Goal: Transaction & Acquisition: Obtain resource

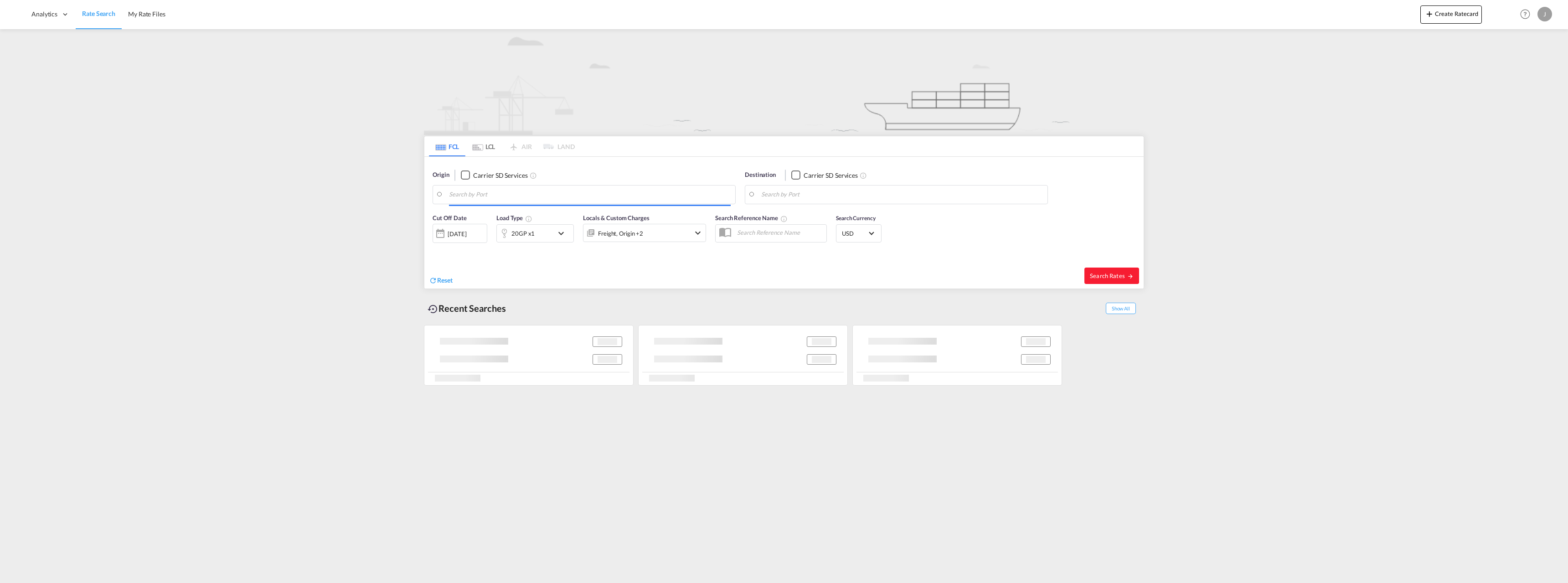
type input "Alesund ([GEOGRAPHIC_DATA]), NOAES"
type input "[GEOGRAPHIC_DATA], [GEOGRAPHIC_DATA]"
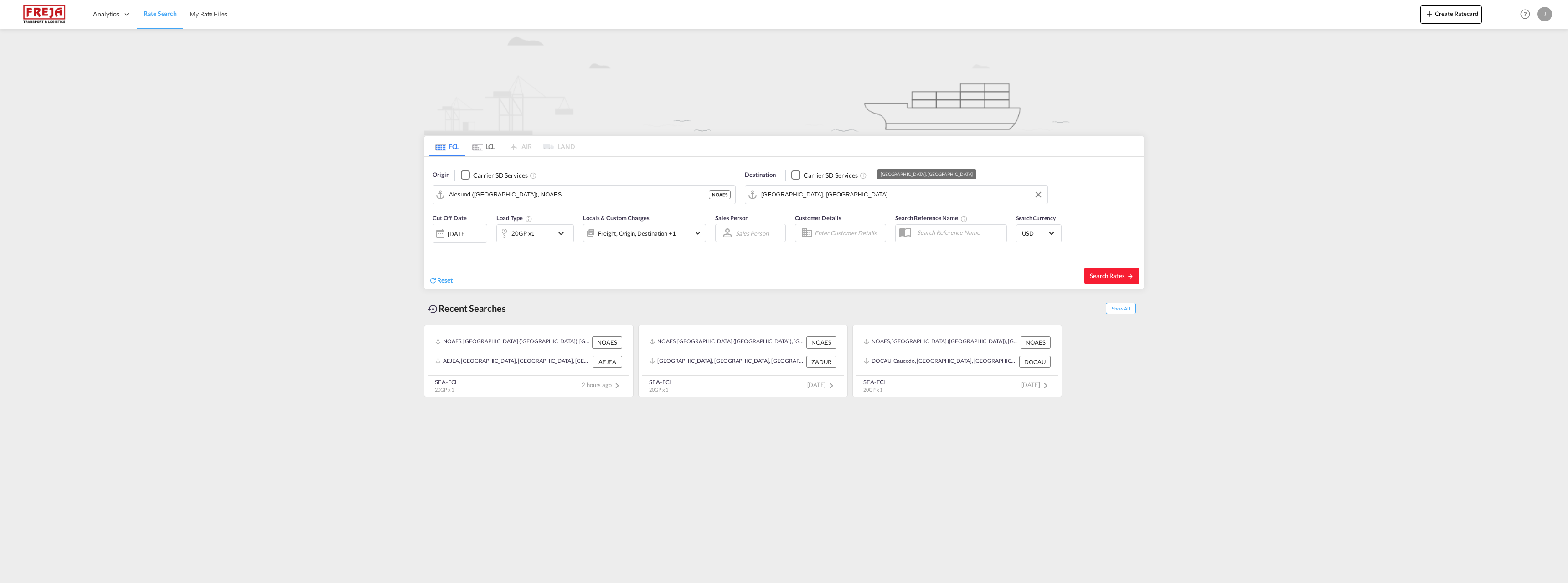
click at [835, 192] on input "[GEOGRAPHIC_DATA], [GEOGRAPHIC_DATA]" at bounding box center [902, 195] width 282 height 14
click at [550, 192] on input "Alesund ([GEOGRAPHIC_DATA]), NOAES" at bounding box center [590, 195] width 282 height 14
click at [466, 219] on div "[GEOGRAPHIC_DATA] [GEOGRAPHIC_DATA] NOOSL" at bounding box center [520, 219] width 174 height 27
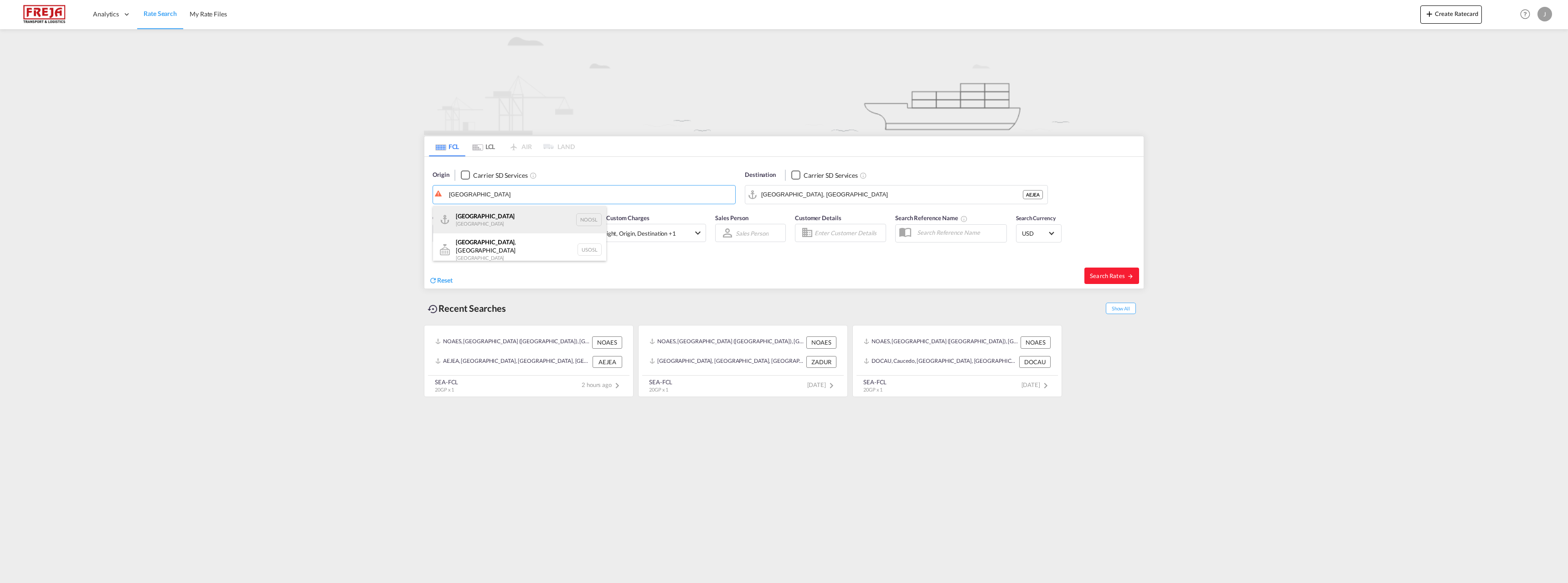
type input "[GEOGRAPHIC_DATA], NOOSL"
click at [821, 192] on input "[GEOGRAPHIC_DATA], [GEOGRAPHIC_DATA]" at bounding box center [902, 195] width 282 height 14
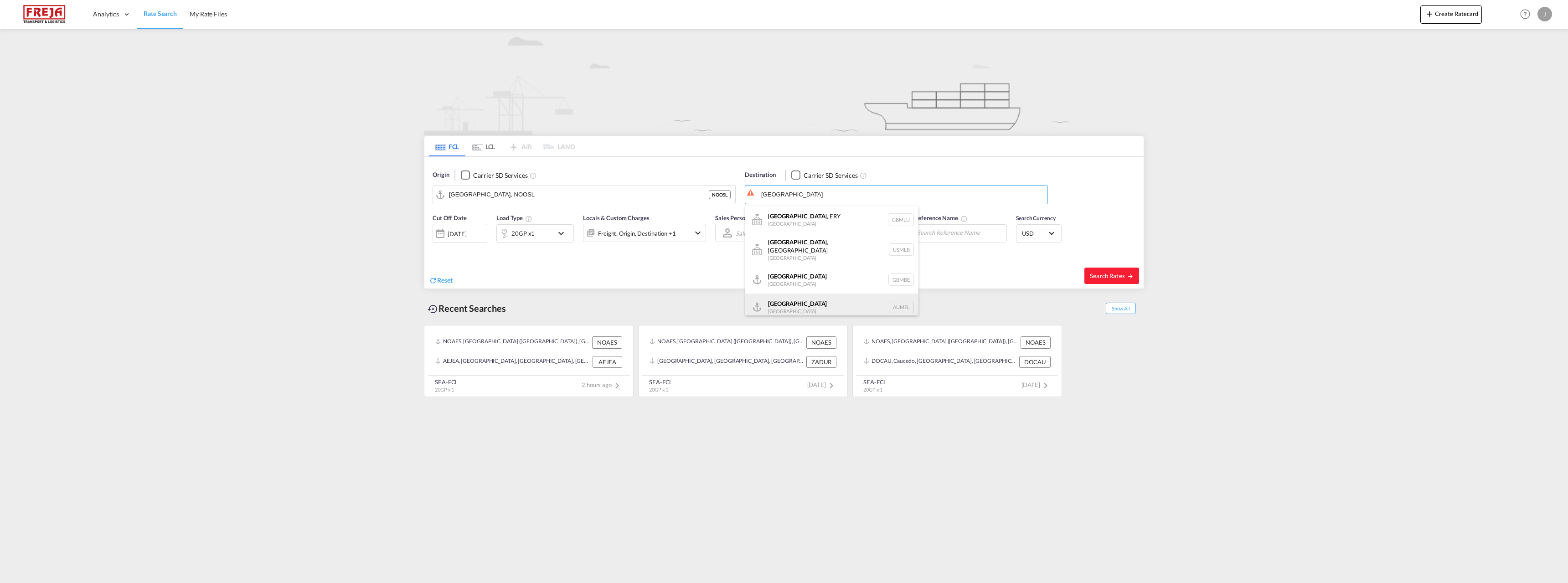
click at [810, 295] on div "[GEOGRAPHIC_DATA] [GEOGRAPHIC_DATA] AUMEL" at bounding box center [832, 307] width 174 height 27
type input "[GEOGRAPHIC_DATA], [GEOGRAPHIC_DATA]"
click at [455, 229] on div "[DATE]" at bounding box center [460, 233] width 55 height 19
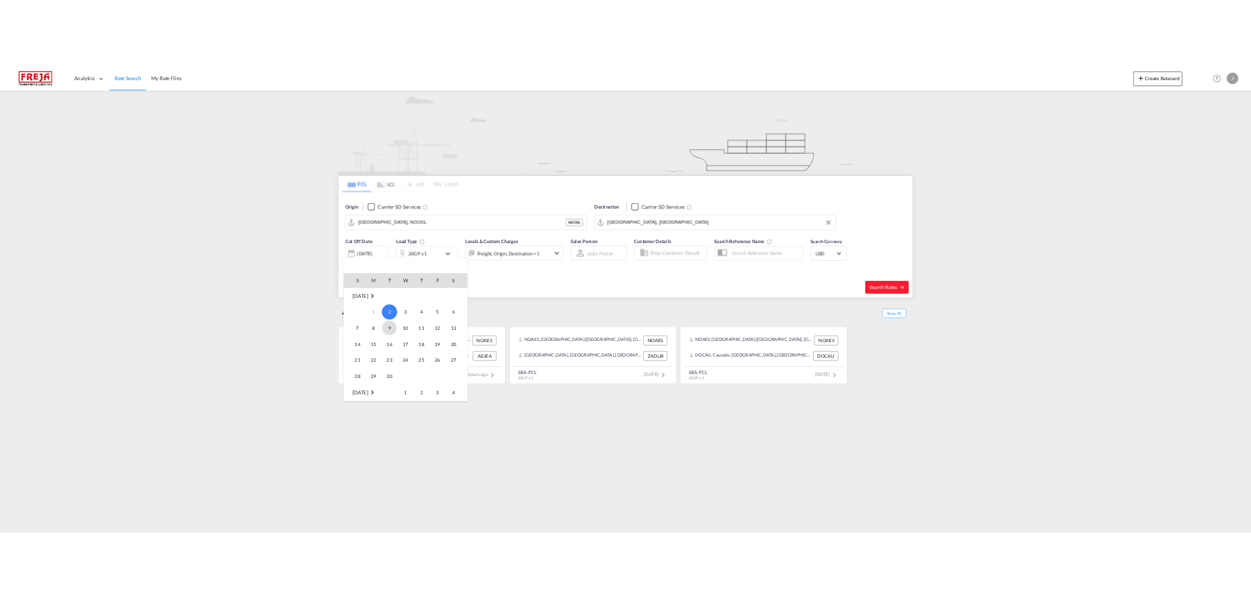
scroll to position [130, 0]
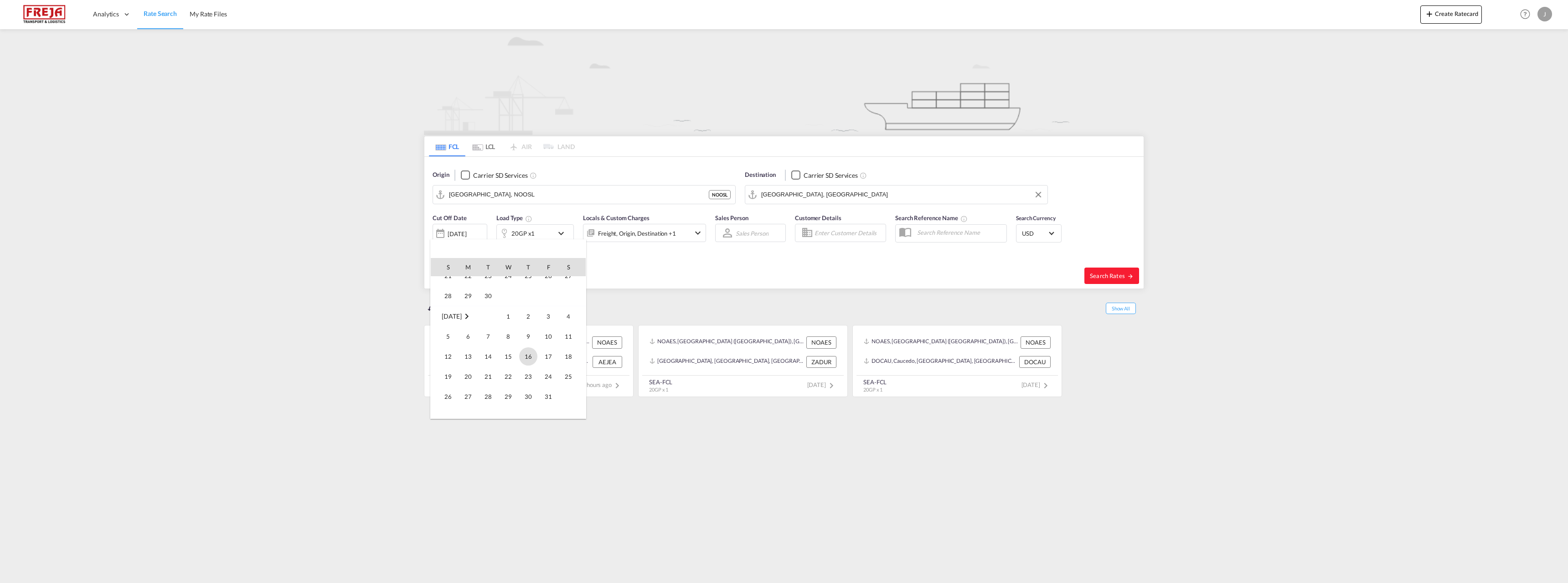
click at [524, 355] on span "16" at bounding box center [528, 356] width 18 height 18
click at [1112, 274] on span "Search Rates" at bounding box center [1111, 276] width 44 height 7
type input "NOOSL to AUMEL / [DATE]"
